Goal: Find specific page/section: Find specific page/section

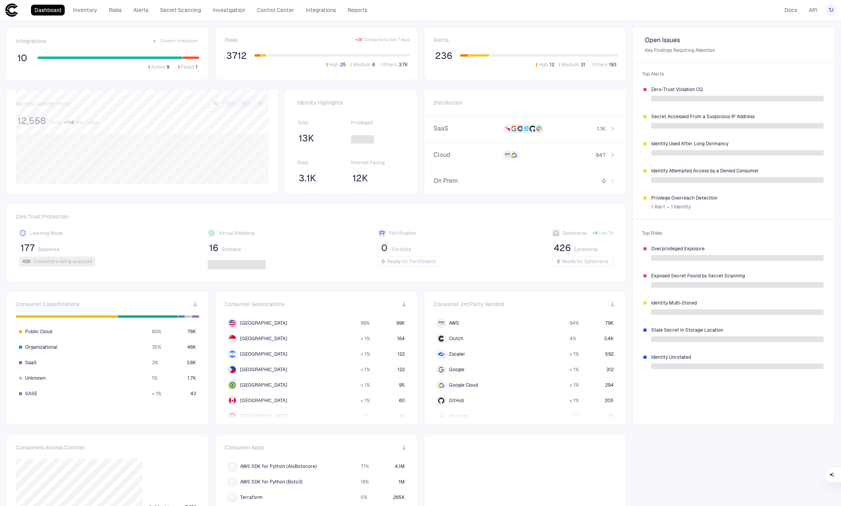
click at [433, 21] on div "Integrations Connect Integration 10 Active 9 Failed 1 Risks + 28 Compared to la…" at bounding box center [420, 374] width 841 height 707
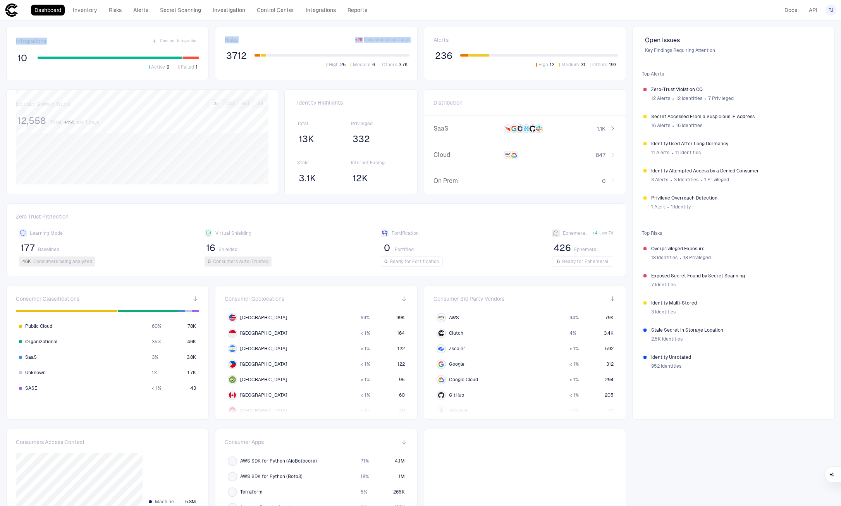
click at [480, 20] on div "Dashboard Inventory Risks Alerts Secret Scanning Investigation Control Center I…" at bounding box center [420, 253] width 841 height 506
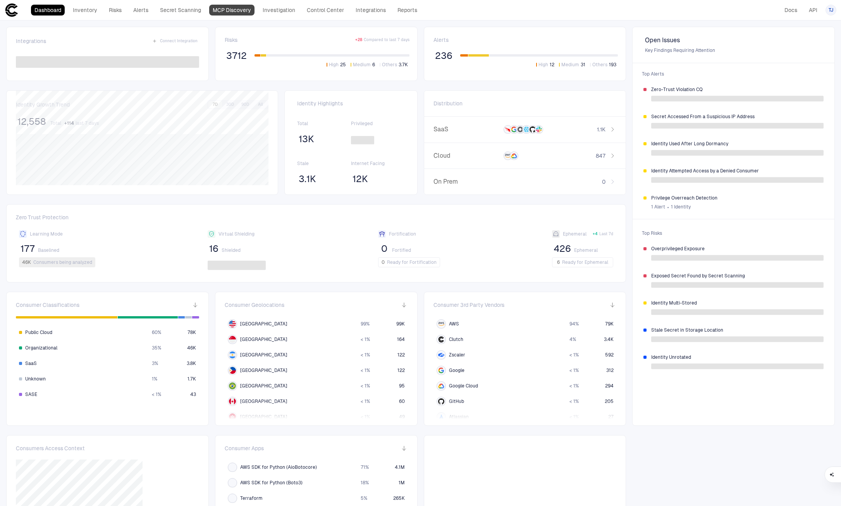
click at [243, 11] on link "MCP Discovery" at bounding box center [231, 10] width 45 height 11
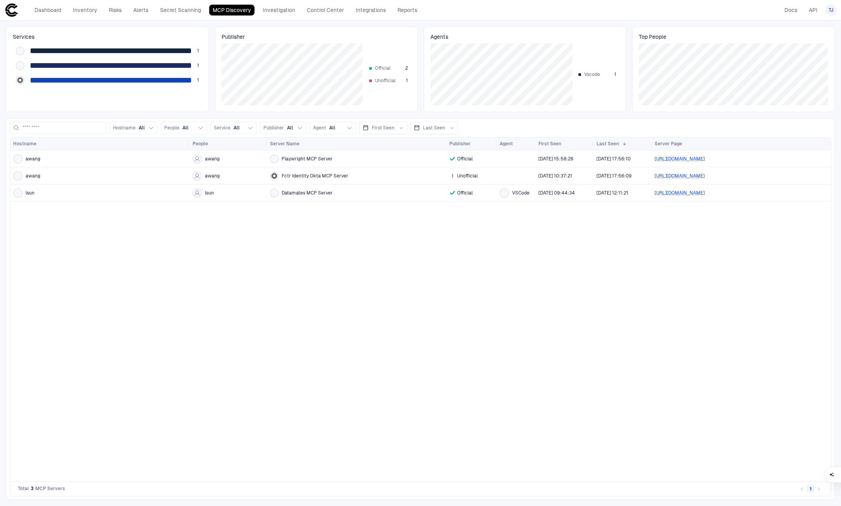
click at [220, 238] on div "awang awang Playwright MCP Server Official [DATE] 15:58:26 [DATE] 17:56:10 [URL…" at bounding box center [420, 315] width 821 height 331
click at [327, 213] on div "awang awang Playwright MCP Server Official [DATE] 15:58:26 [DATE] 17:56:10 [URL…" at bounding box center [420, 315] width 821 height 331
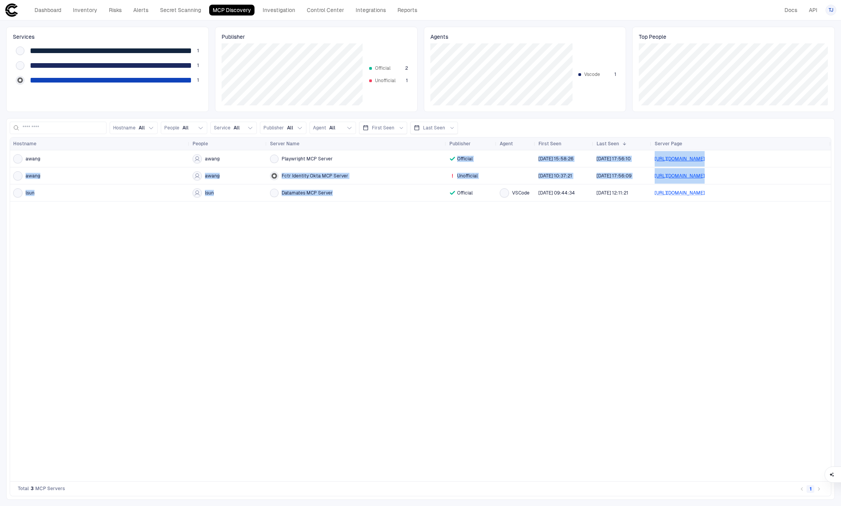
drag, startPoint x: 362, startPoint y: 193, endPoint x: 319, endPoint y: 164, distance: 50.8
click at [322, 165] on div "awang awang Playwright MCP Server Official [DATE] 15:58:26 [DATE] 17:56:10 [URL…" at bounding box center [420, 175] width 821 height 51
click at [418, 245] on div "awang awang Playwright MCP Server Official [DATE] 15:58:26 [DATE] 17:56:10 [URL…" at bounding box center [420, 315] width 821 height 331
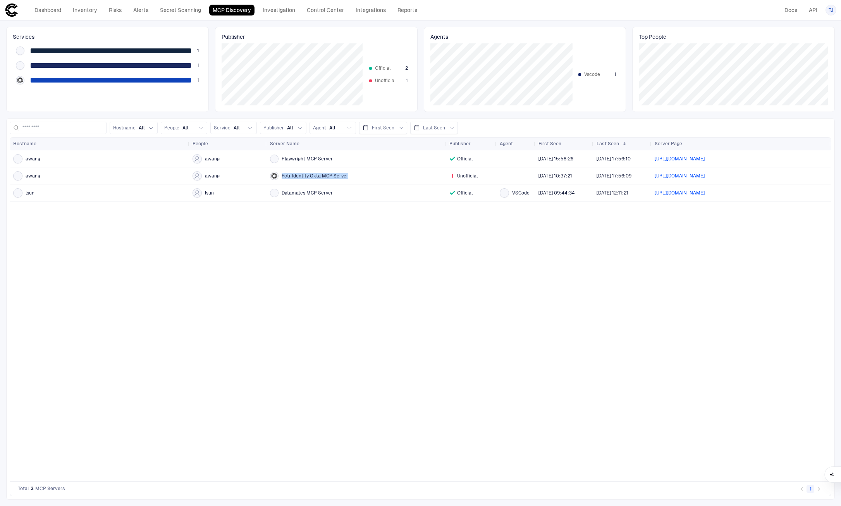
drag, startPoint x: 282, startPoint y: 176, endPoint x: 364, endPoint y: 181, distance: 82.3
click at [365, 180] on div "Fctr Identity Okta MCP Server" at bounding box center [356, 176] width 173 height 16
click at [364, 181] on div "Fctr Identity Okta MCP Server" at bounding box center [356, 176] width 173 height 16
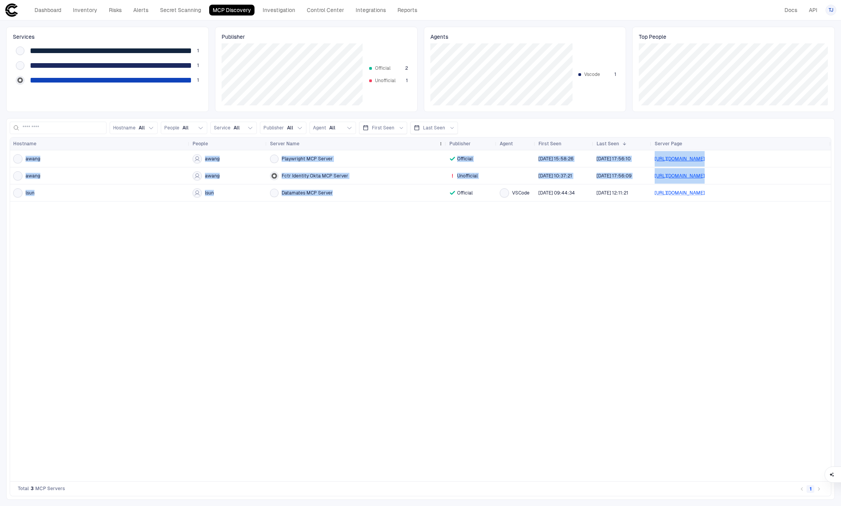
drag, startPoint x: 346, startPoint y: 196, endPoint x: 303, endPoint y: 146, distance: 65.9
click at [303, 146] on div "Hostname People Server Name Publisher" at bounding box center [420, 310] width 821 height 344
click at [305, 270] on div "awang awang Playwright MCP Server Official [DATE] 15:58:26 [DATE] 17:56:10 [URL…" at bounding box center [420, 315] width 821 height 331
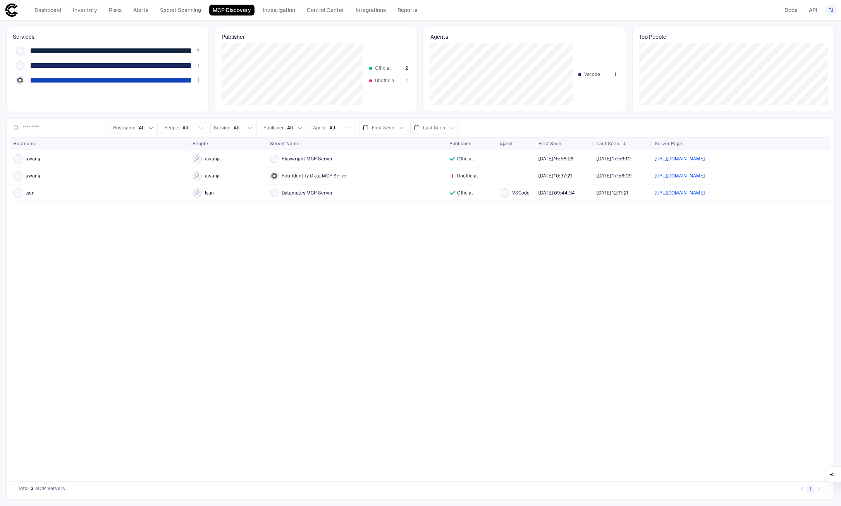
click at [74, 272] on div "awang awang Playwright MCP Server Official [DATE] 15:58:26 [DATE] 17:56:10 [URL…" at bounding box center [420, 315] width 821 height 331
click at [195, 258] on div "awang awang Playwright MCP Server Official [DATE] 15:58:26 [DATE] 17:56:10 [URL…" at bounding box center [420, 315] width 821 height 331
click at [31, 161] on span "awang" at bounding box center [33, 159] width 15 height 6
click at [189, 268] on div "awang awang Playwright MCP Server Official [DATE] 15:58:26 [DATE] 17:56:10 [URL…" at bounding box center [420, 315] width 821 height 331
click at [403, 243] on div "awang awang Playwright MCP Server Official [DATE] 15:58:26 [DATE] 17:56:10 [URL…" at bounding box center [420, 315] width 821 height 331
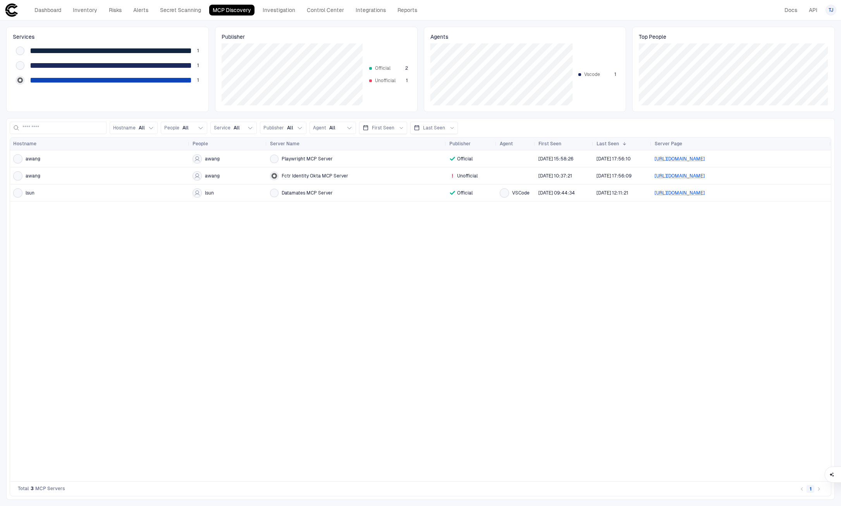
click at [301, 263] on div "awang awang Playwright MCP Server Official [DATE] 15:58:26 [DATE] 17:56:10 [URL…" at bounding box center [420, 315] width 821 height 331
click at [182, 126] on span "All" at bounding box center [185, 128] width 6 height 6
click at [197, 234] on div "awang awang Playwright MCP Server Official [DATE] 15:58:26 [DATE] 17:56:10 [URL…" at bounding box center [420, 315] width 821 height 331
click at [178, 11] on link "Secret Scanning" at bounding box center [181, 10] width 48 height 11
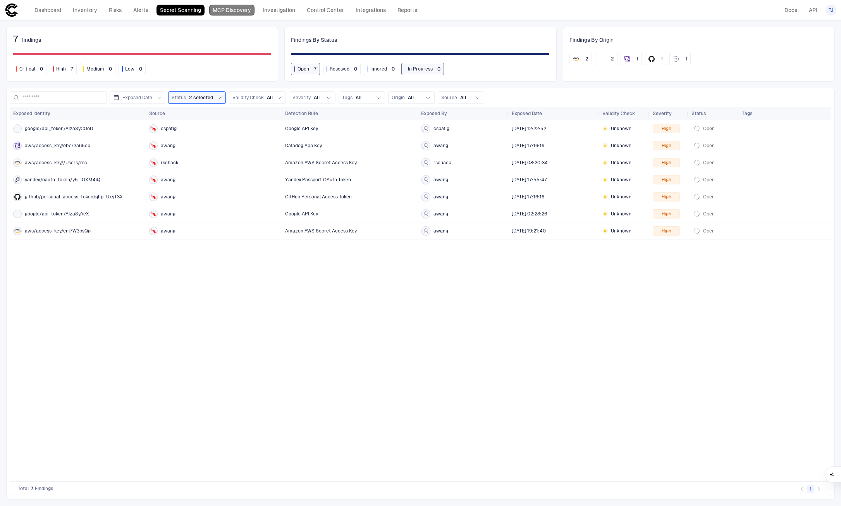
click at [231, 12] on link "MCP Discovery" at bounding box center [231, 10] width 45 height 11
